Goal: Task Accomplishment & Management: Complete application form

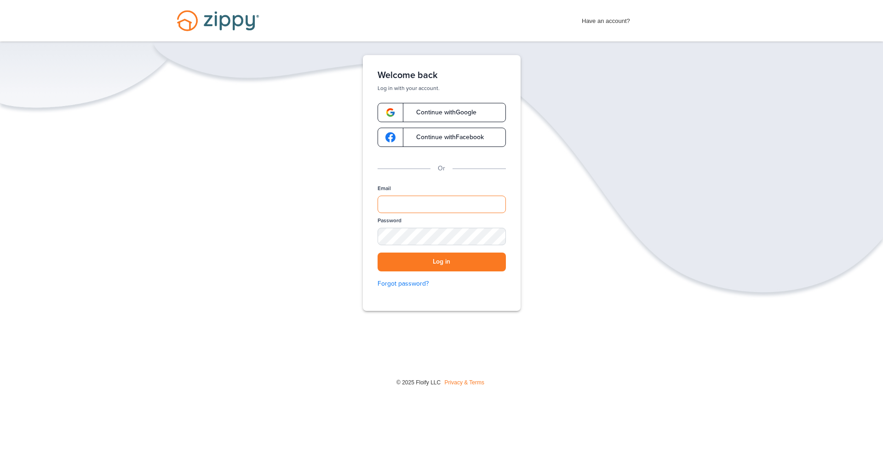
click at [418, 199] on input "Email" at bounding box center [441, 204] width 128 height 17
type input "**********"
click at [497, 239] on div "SHOW" at bounding box center [494, 237] width 20 height 9
click at [435, 260] on button "Log in" at bounding box center [441, 262] width 128 height 19
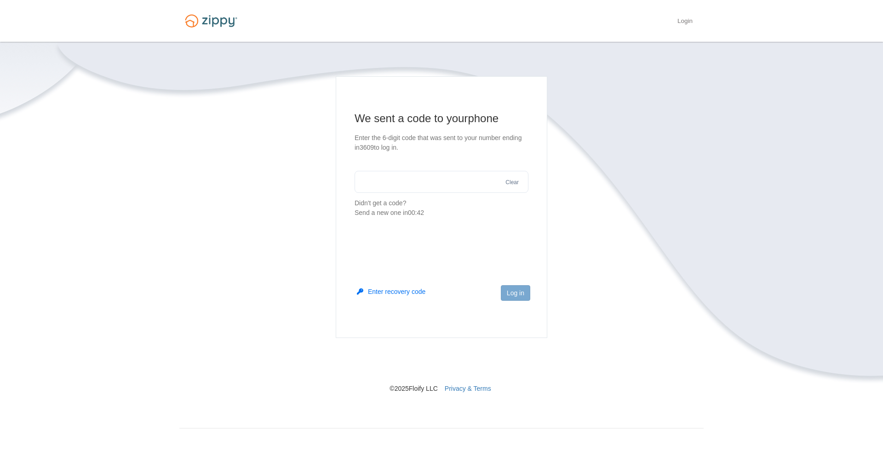
click at [408, 182] on input "text" at bounding box center [441, 182] width 174 height 22
type input "******"
click at [511, 293] on button "Log in" at bounding box center [515, 293] width 29 height 16
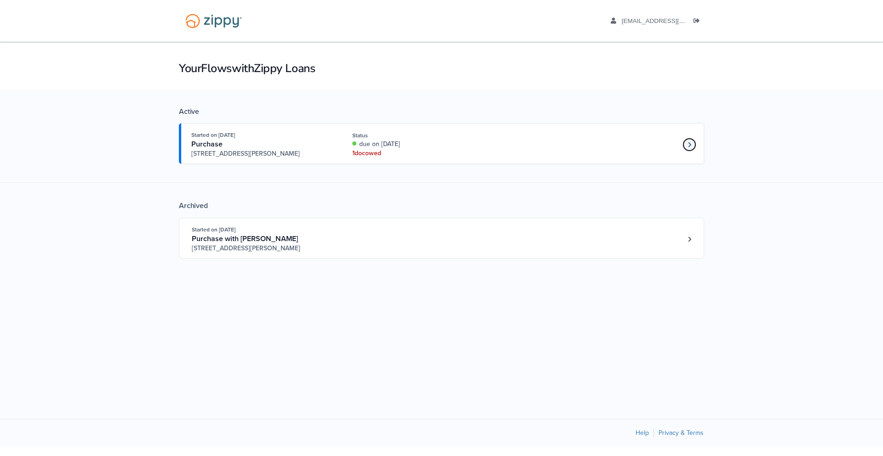
click at [689, 146] on icon "Loan number 4263773" at bounding box center [689, 145] width 3 height 6
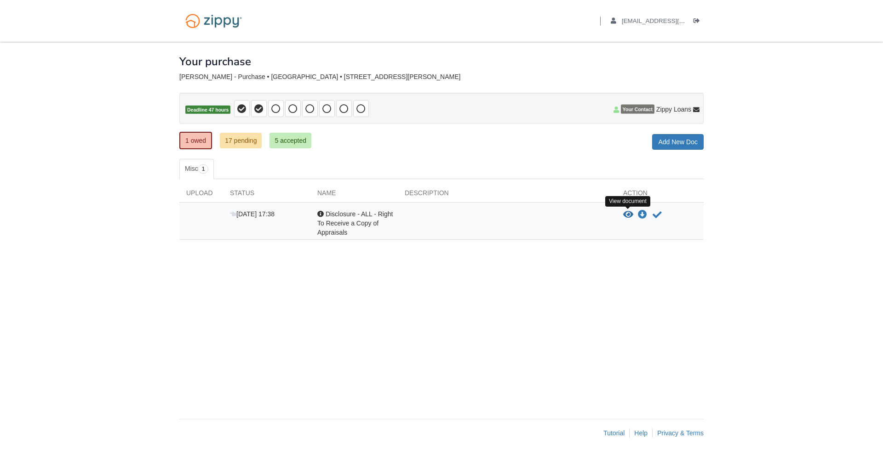
click at [627, 213] on icon "View Disclosure - ALL - Right To Receive a Copy of Appraisals" at bounding box center [628, 215] width 10 height 9
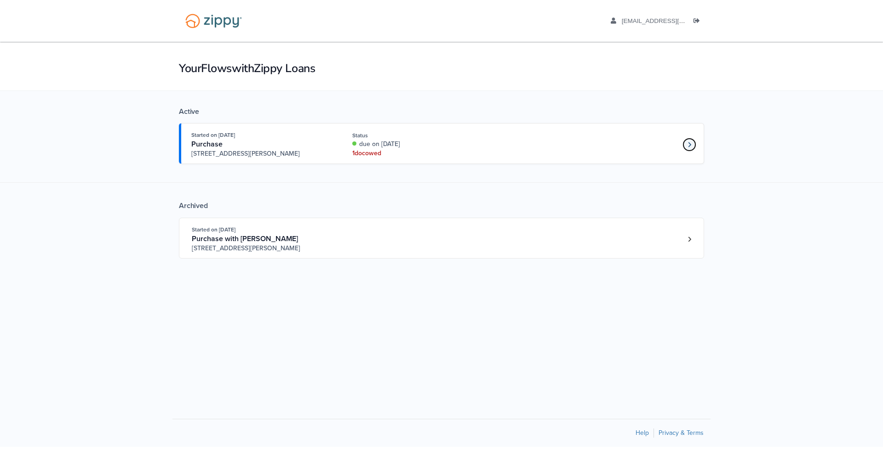
click at [690, 145] on icon "Loan number 4263773" at bounding box center [689, 145] width 3 height 6
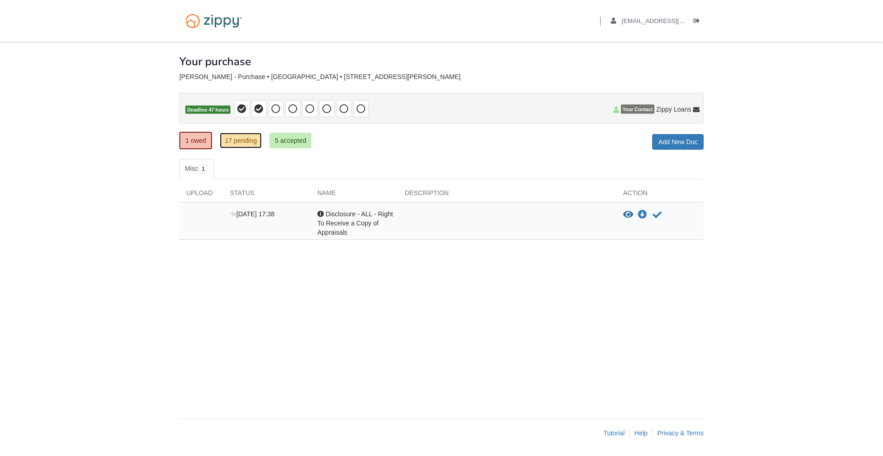
click at [240, 143] on link "17 pending" at bounding box center [241, 141] width 42 height 16
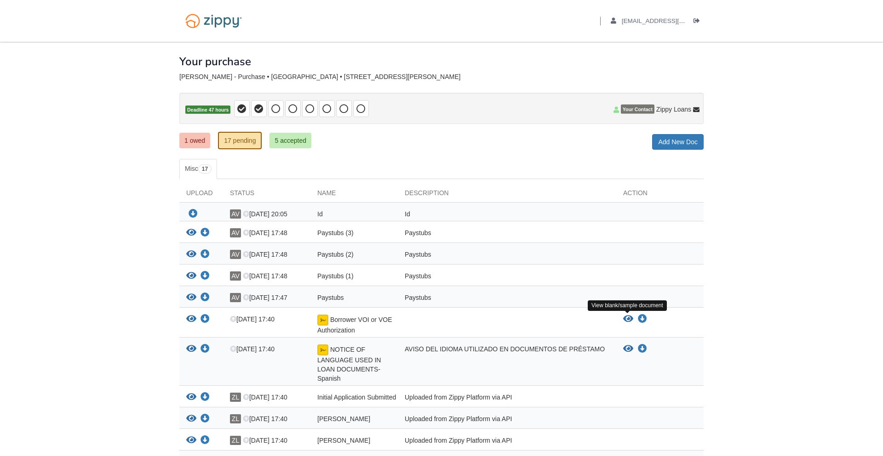
click at [628, 321] on icon "View Borrower VOI or VOE Authorization" at bounding box center [628, 319] width 10 height 9
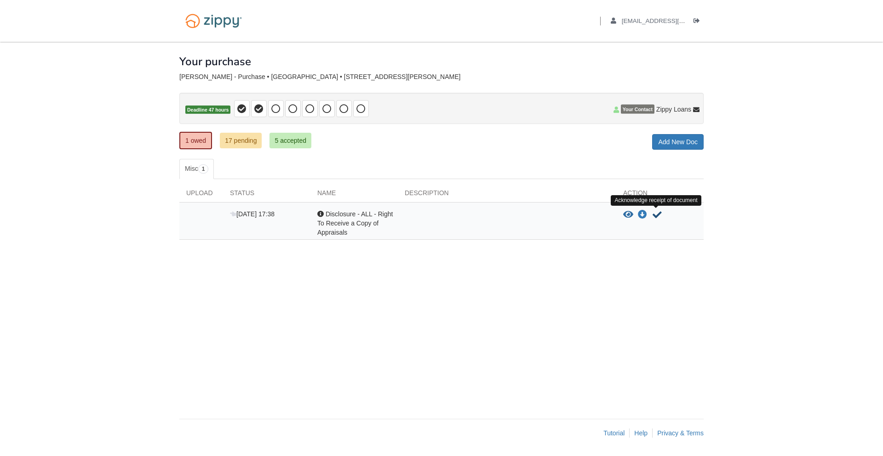
click at [655, 217] on icon "Acknowledge receipt of document" at bounding box center [656, 215] width 9 height 9
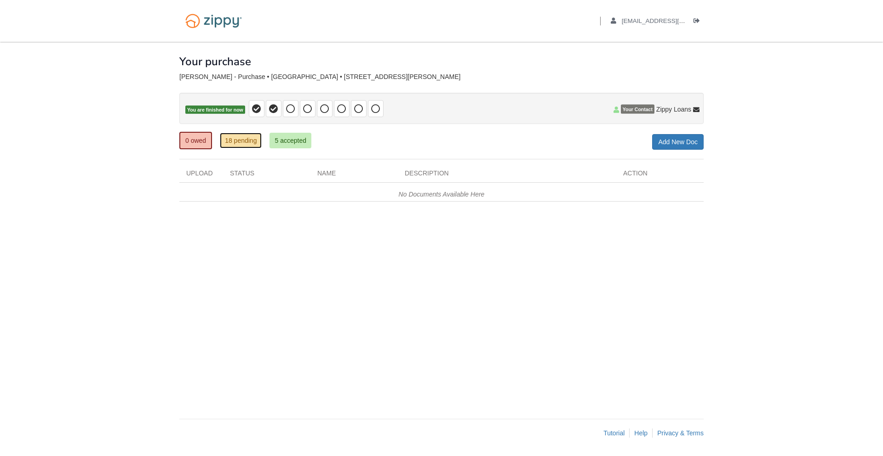
click at [252, 140] on link "18 pending" at bounding box center [241, 141] width 42 height 16
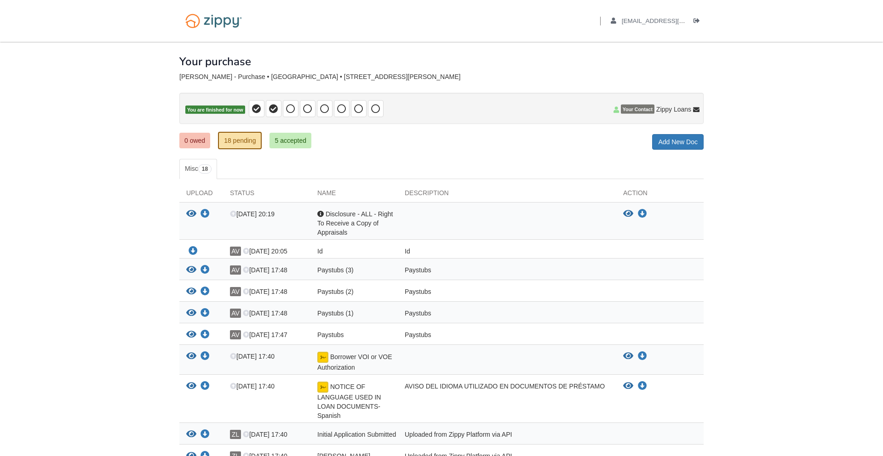
click at [114, 262] on body "Back to My Flows [EMAIL_ADDRESS][DOMAIN_NAME] Logout" at bounding box center [441, 361] width 883 height 722
click at [297, 142] on link "5 accepted" at bounding box center [290, 141] width 42 height 16
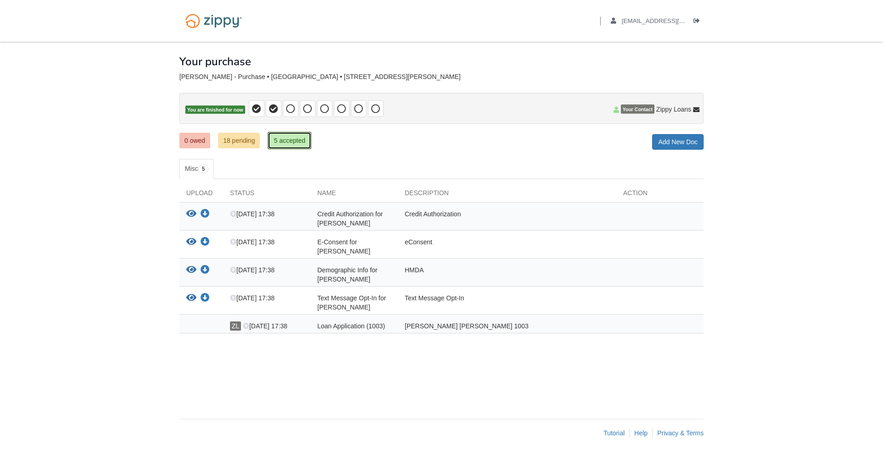
click at [297, 142] on link "5 accepted" at bounding box center [290, 140] width 44 height 17
click at [189, 213] on icon "View Credit Authorization for Alexander Vazquez" at bounding box center [191, 214] width 10 height 9
click at [190, 241] on icon "View E-Consent for Alexander Vazquez" at bounding box center [191, 242] width 10 height 9
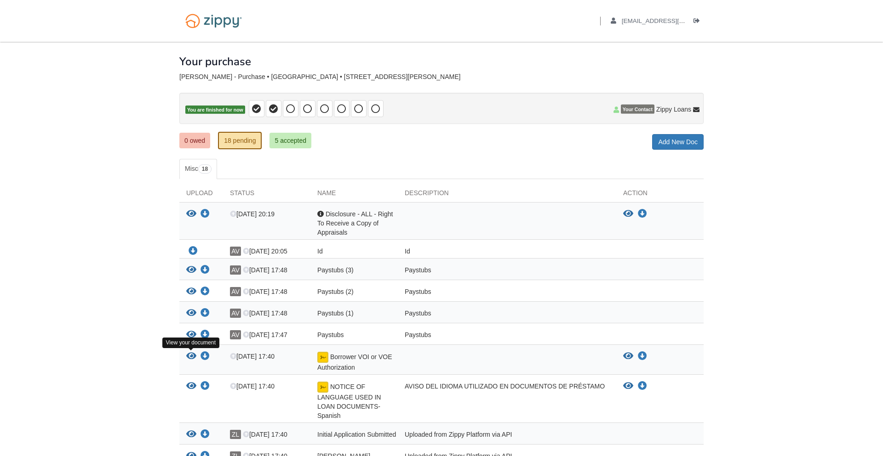
click at [191, 356] on icon "View Borrower VOI or VOE Authorization" at bounding box center [191, 356] width 10 height 9
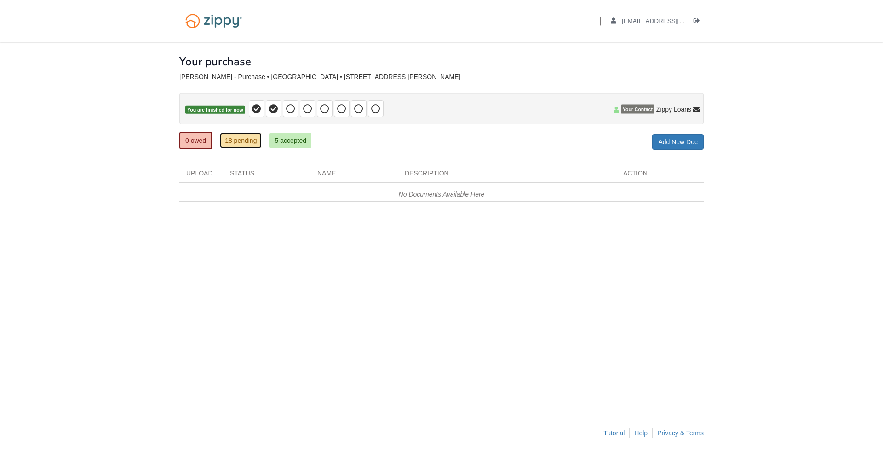
click at [246, 141] on link "18 pending" at bounding box center [241, 141] width 42 height 16
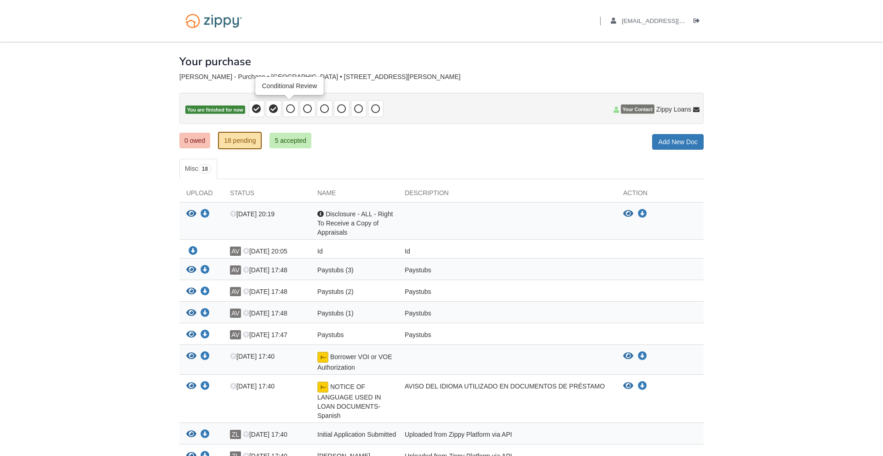
click at [290, 110] on icon at bounding box center [290, 108] width 9 height 9
click at [201, 111] on span "You are finished for now" at bounding box center [215, 110] width 60 height 9
click at [206, 171] on span "18" at bounding box center [204, 169] width 13 height 9
click at [243, 144] on link "18 pending" at bounding box center [240, 140] width 44 height 17
click at [192, 251] on icon "Download Id" at bounding box center [192, 251] width 9 height 9
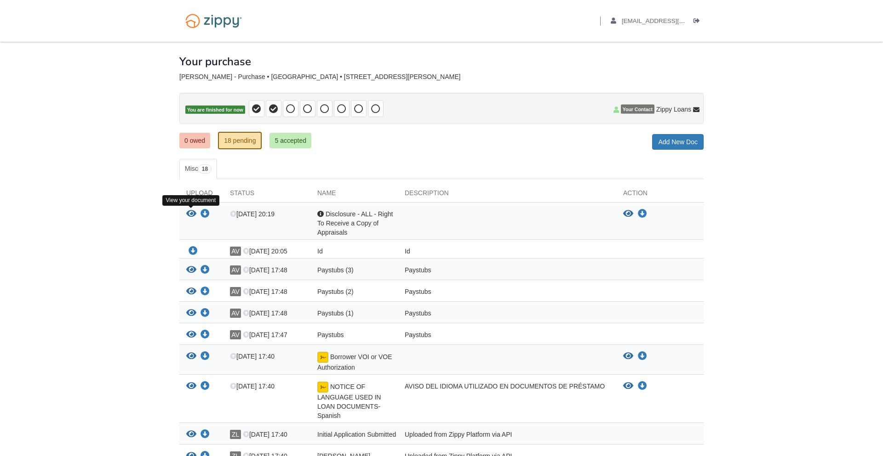
click at [191, 215] on icon "View Disclosure - ALL - Right To Receive a Copy of Appraisals" at bounding box center [191, 214] width 10 height 9
click at [628, 215] on icon "View Disclosure - ALL - Right To Receive a Copy of Appraisals" at bounding box center [628, 214] width 10 height 9
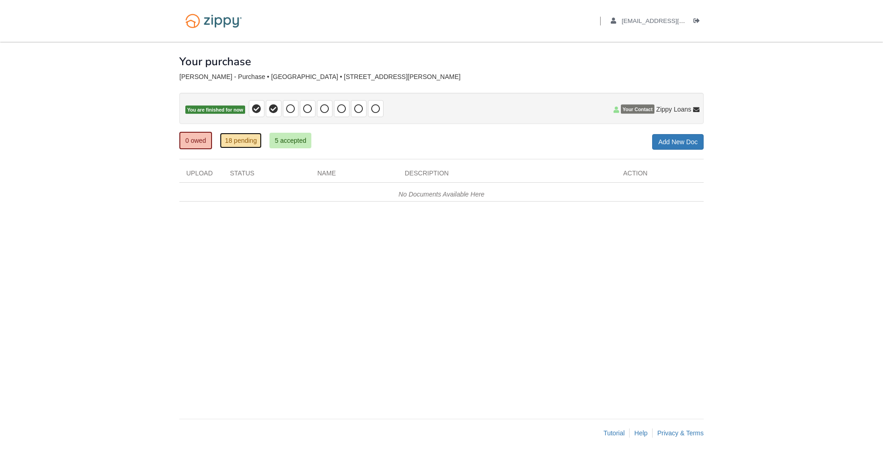
click at [245, 143] on link "18 pending" at bounding box center [241, 141] width 42 height 16
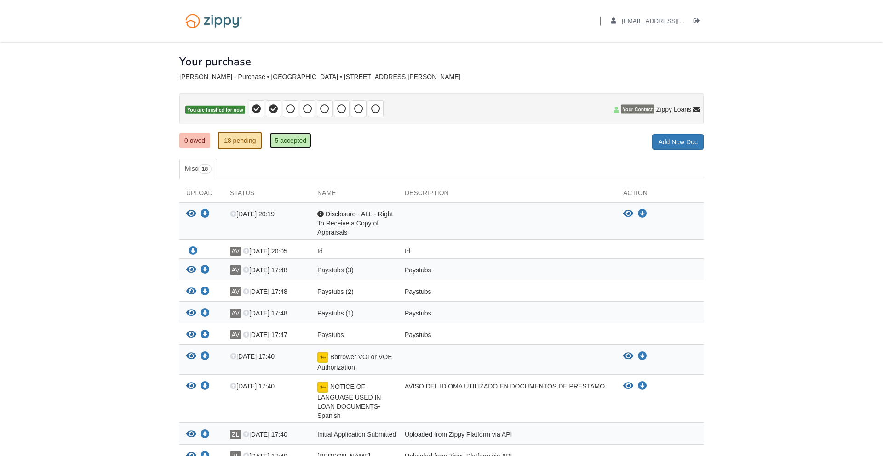
click at [305, 143] on link "5 accepted" at bounding box center [290, 141] width 42 height 16
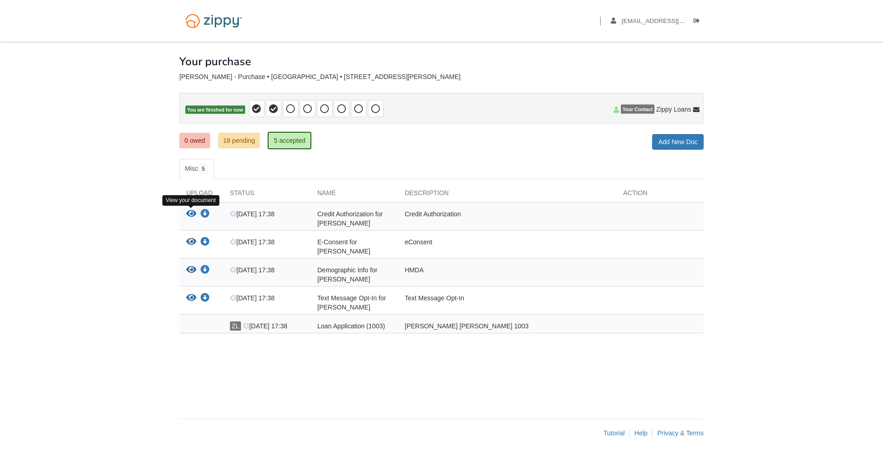
click at [193, 213] on icon "View Credit Authorization for Alexander Vazquez" at bounding box center [191, 214] width 10 height 9
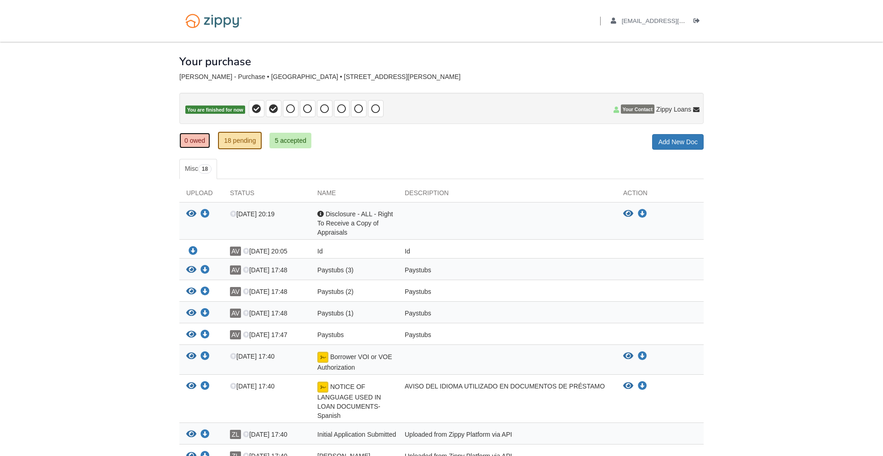
click at [191, 142] on link "0 owed" at bounding box center [194, 141] width 31 height 16
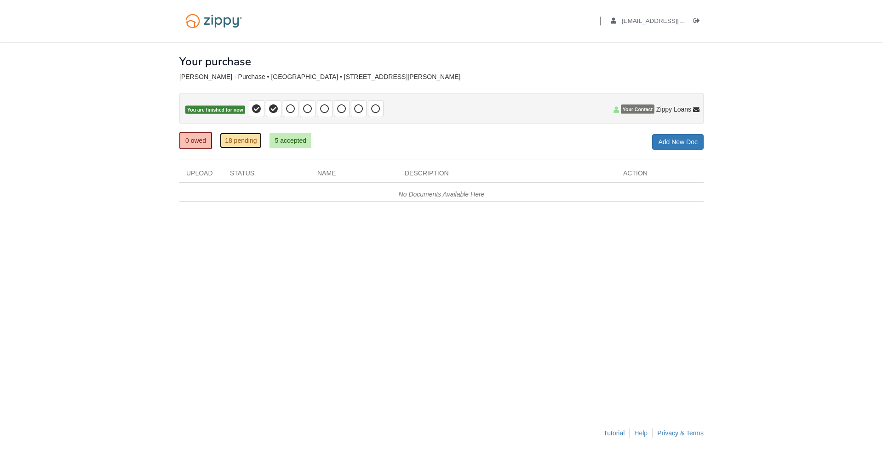
click at [251, 142] on link "18 pending" at bounding box center [241, 141] width 42 height 16
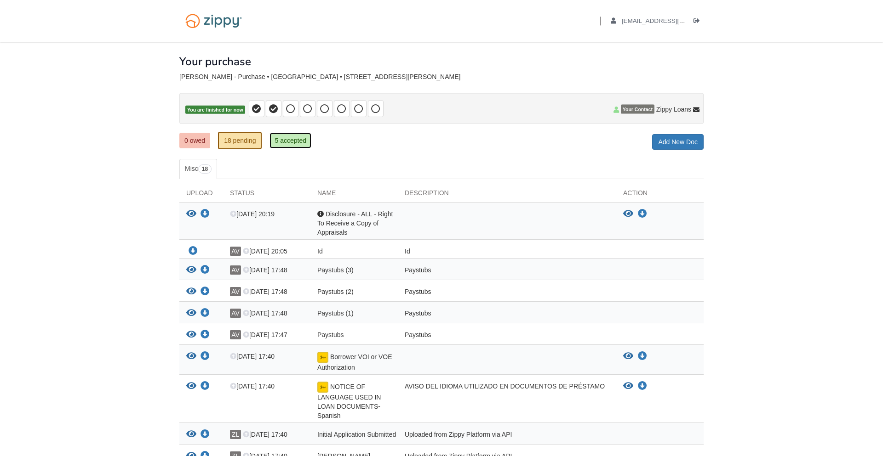
click at [300, 140] on link "5 accepted" at bounding box center [290, 141] width 42 height 16
